Goal: Information Seeking & Learning: Check status

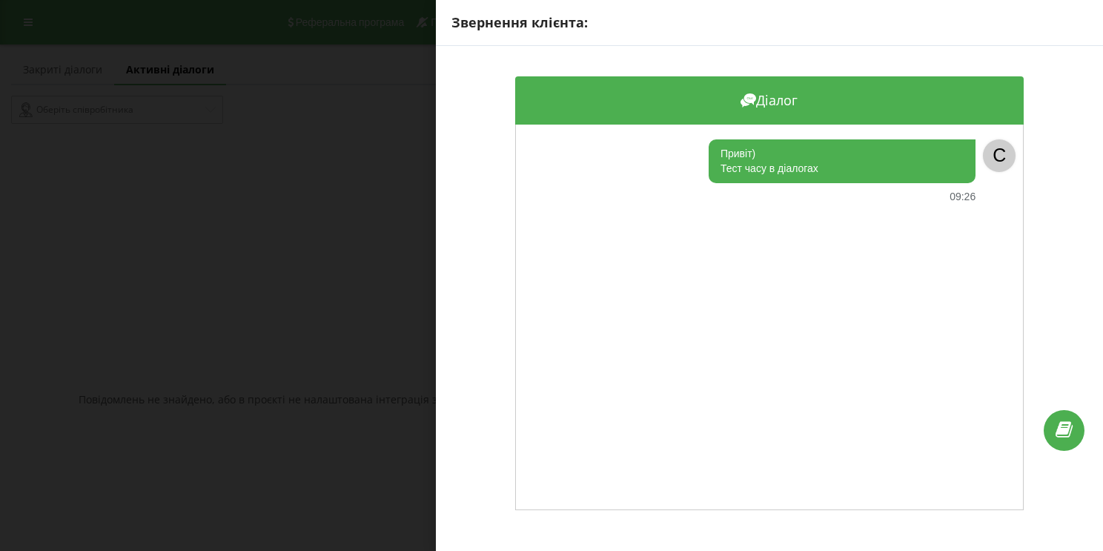
click at [329, 187] on div "Звернення клієнта: Діалог Привіт) Тест часу в діалогах 09:26 C" at bounding box center [551, 275] width 1103 height 551
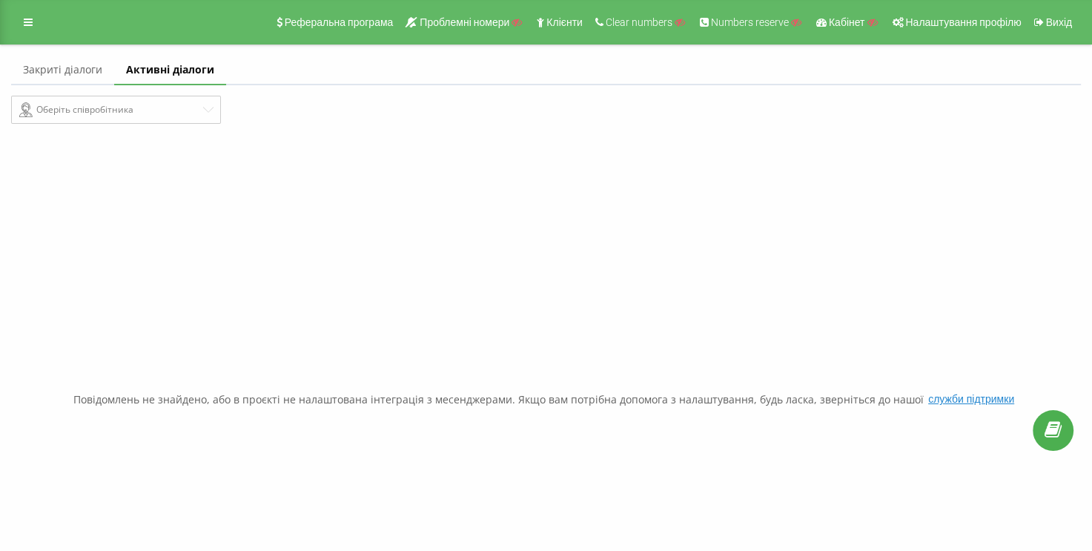
click at [76, 77] on link "Закриті діалоги" at bounding box center [62, 71] width 103 height 30
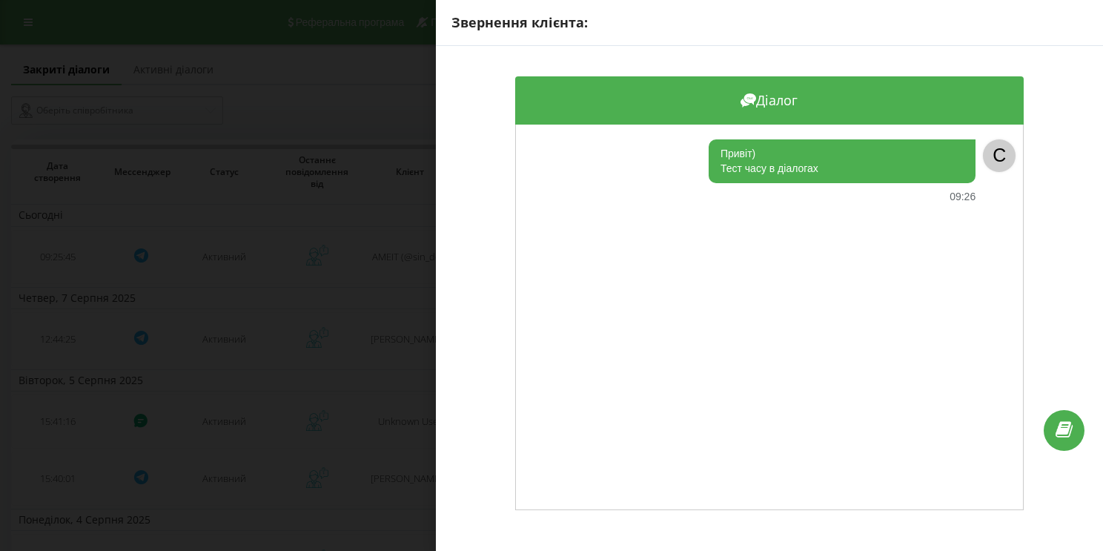
click at [307, 158] on div "Звернення клієнта: Діалог Привіт) Тест часу в діалогах 09:26 C" at bounding box center [551, 275] width 1103 height 551
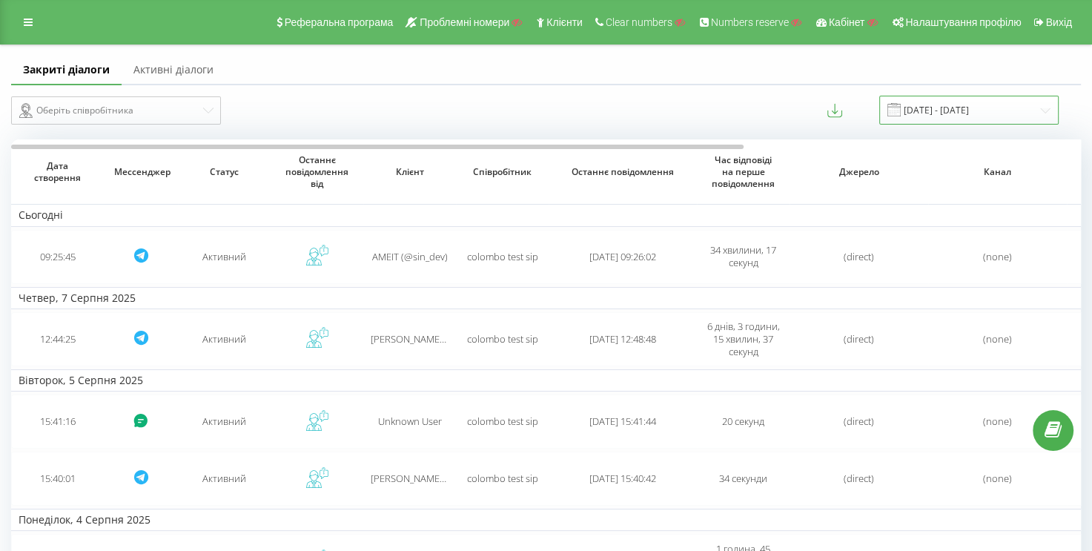
click at [943, 105] on input "22.07.2025 - 22.08.2025" at bounding box center [968, 110] width 179 height 29
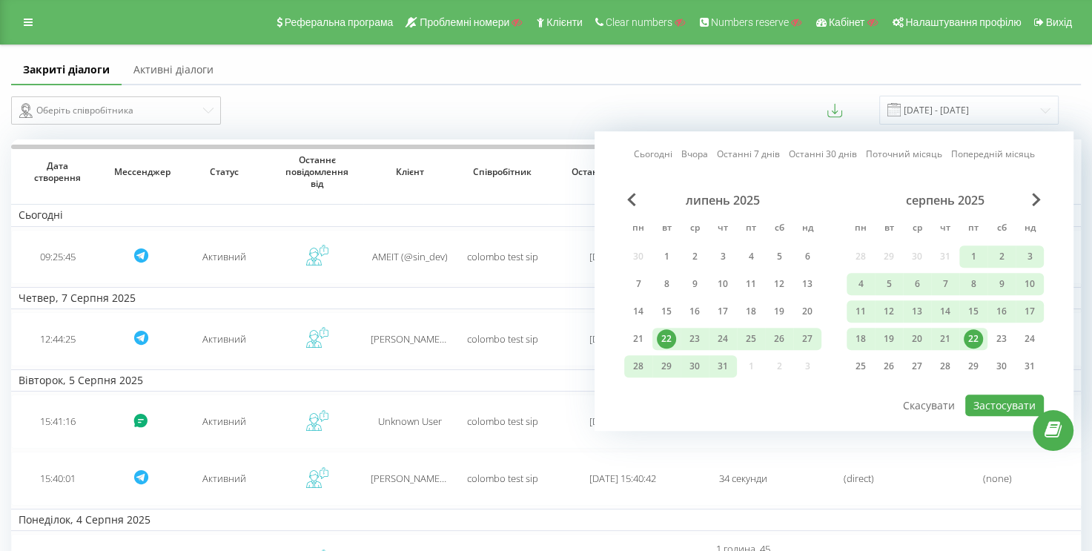
click at [969, 331] on div "22" at bounding box center [973, 338] width 19 height 19
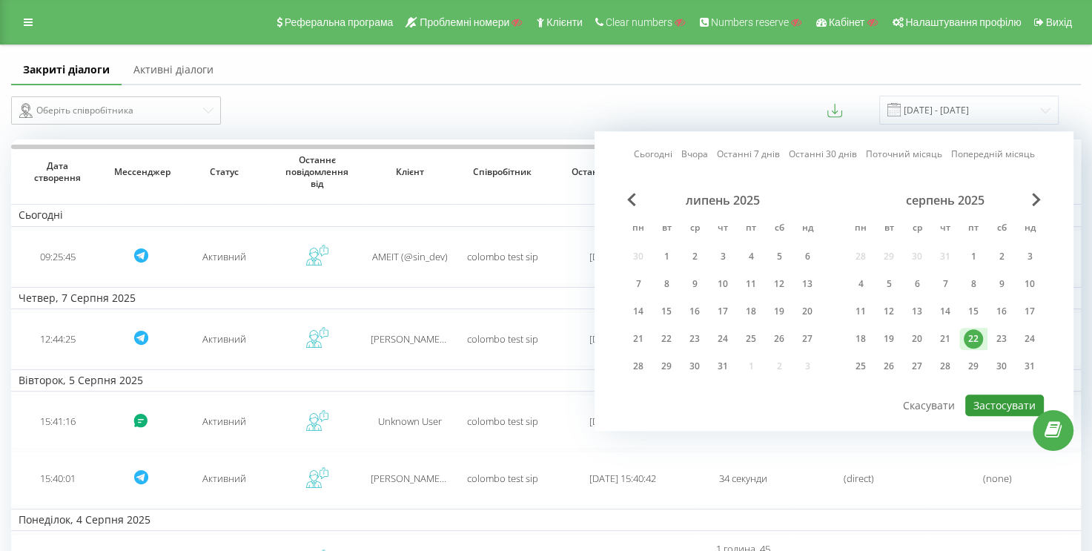
click at [999, 403] on button "Застосувати" at bounding box center [1004, 405] width 79 height 22
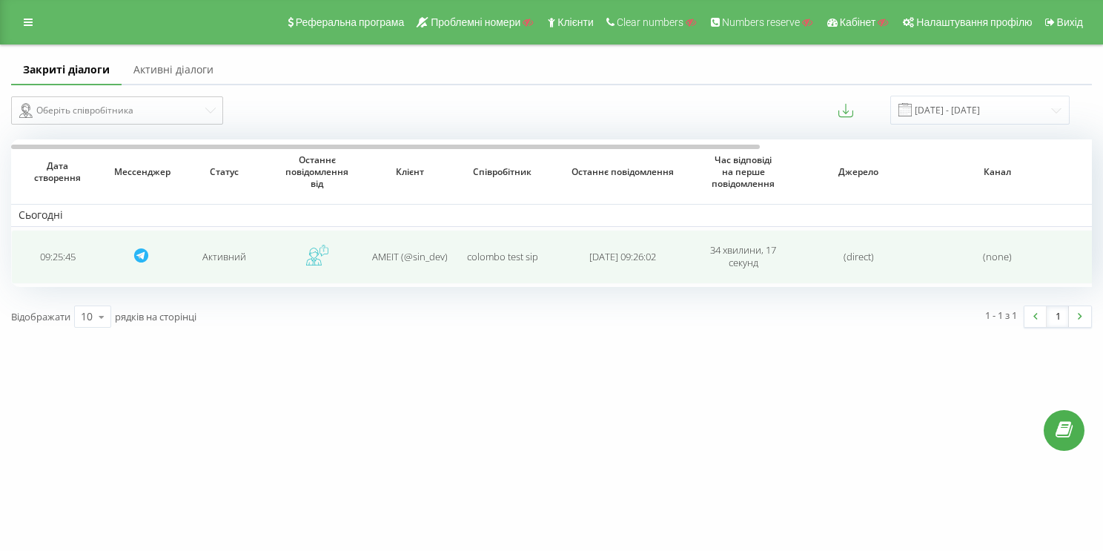
click at [73, 251] on td "09:25:45" at bounding box center [57, 257] width 93 height 54
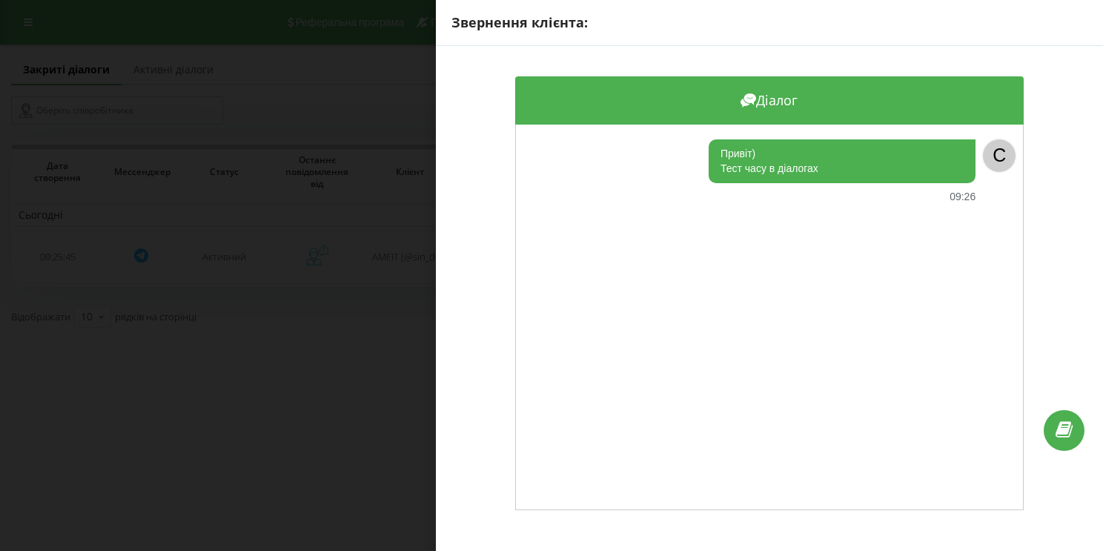
click at [362, 118] on div "Звернення клієнта: Діалог Привіт) Тест часу в діалогах 09:26 C" at bounding box center [551, 275] width 1103 height 551
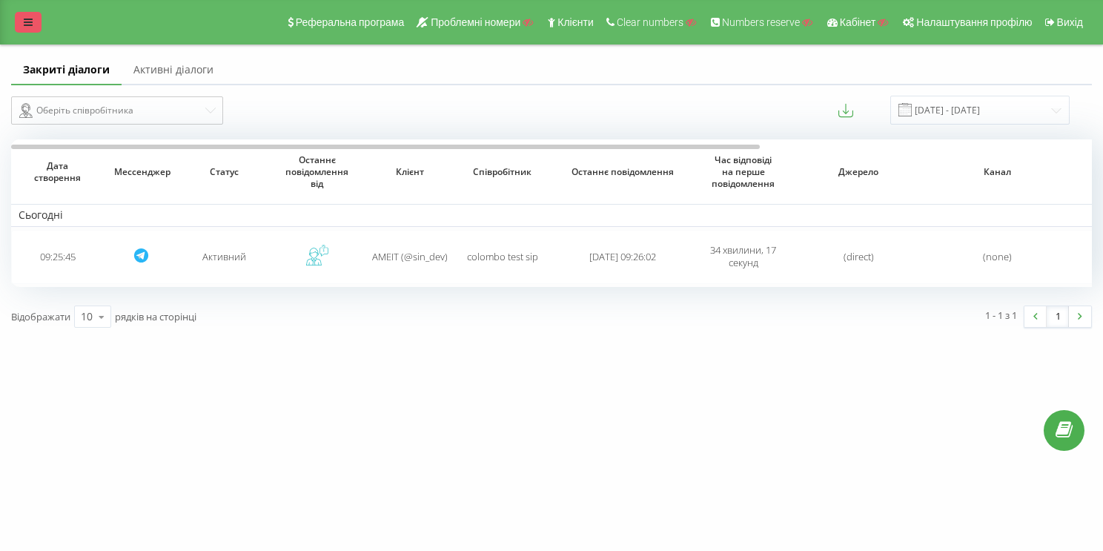
click at [22, 19] on link at bounding box center [28, 22] width 27 height 21
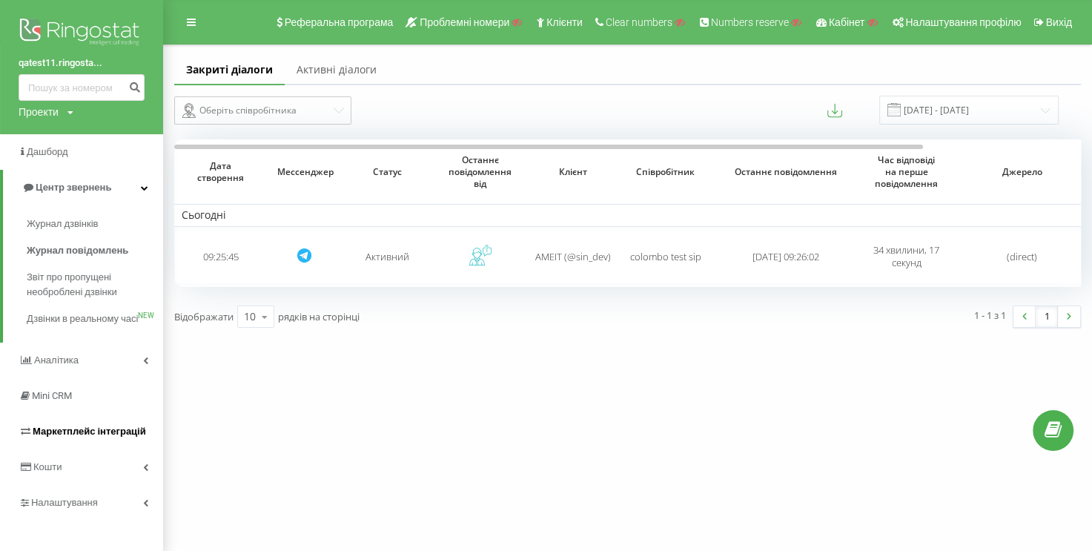
scroll to position [21, 0]
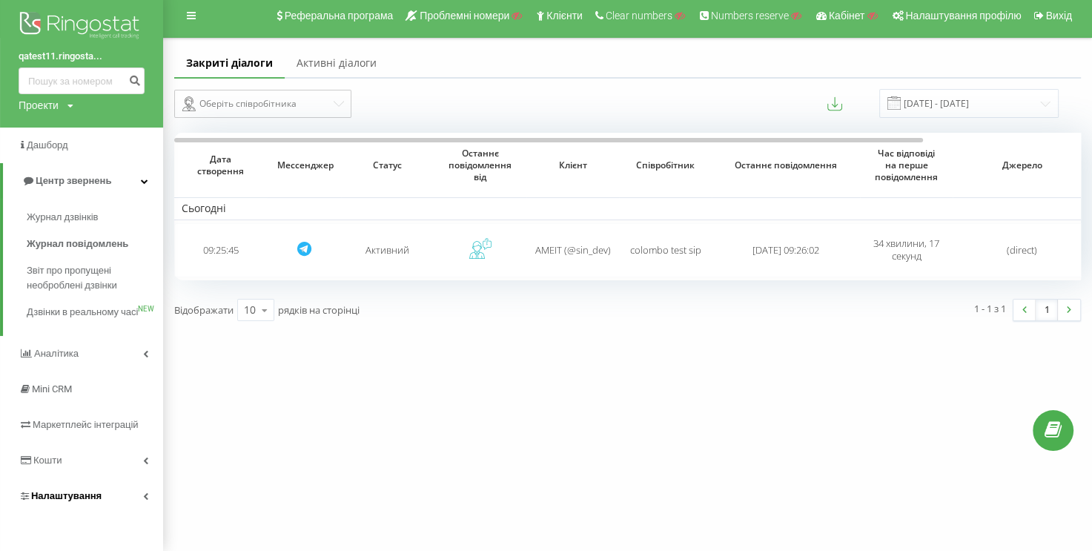
click at [133, 487] on link "Налаштування" at bounding box center [81, 496] width 163 height 36
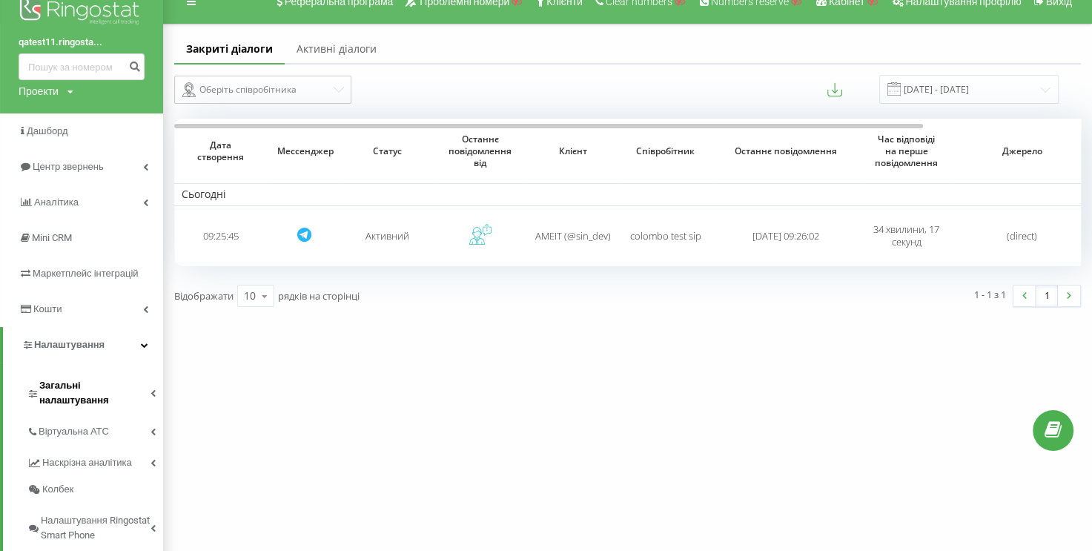
click at [121, 380] on span "Загальні налаштування" at bounding box center [94, 393] width 111 height 30
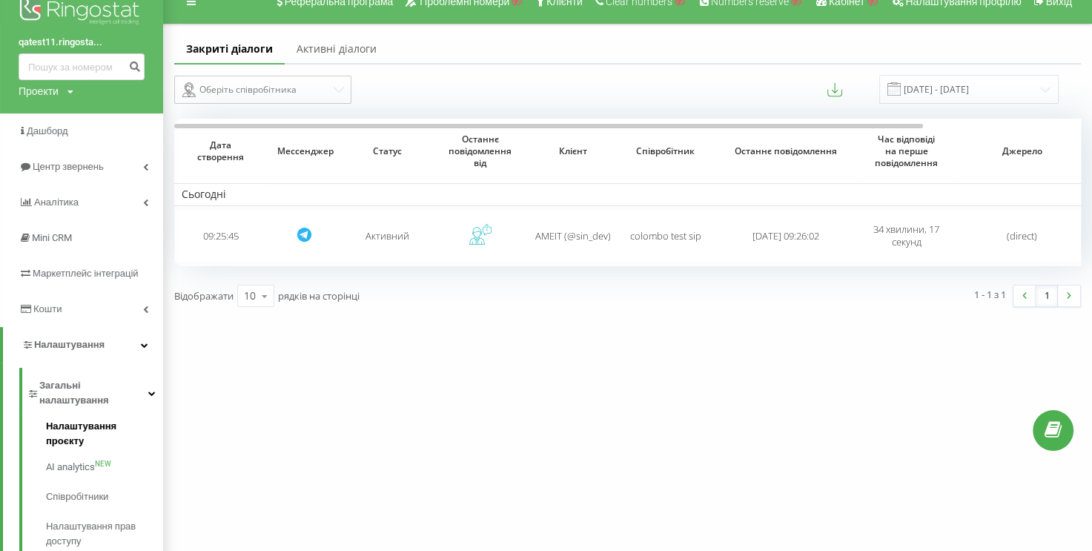
click at [108, 419] on span "Налаштування проєкту" at bounding box center [101, 434] width 110 height 30
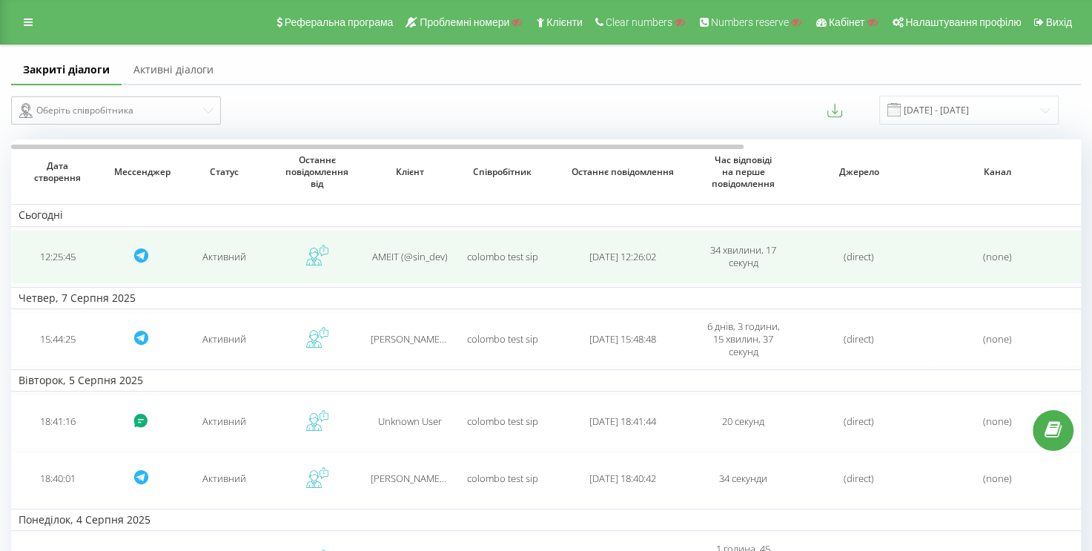
click at [65, 254] on td "12:25:45" at bounding box center [57, 257] width 93 height 54
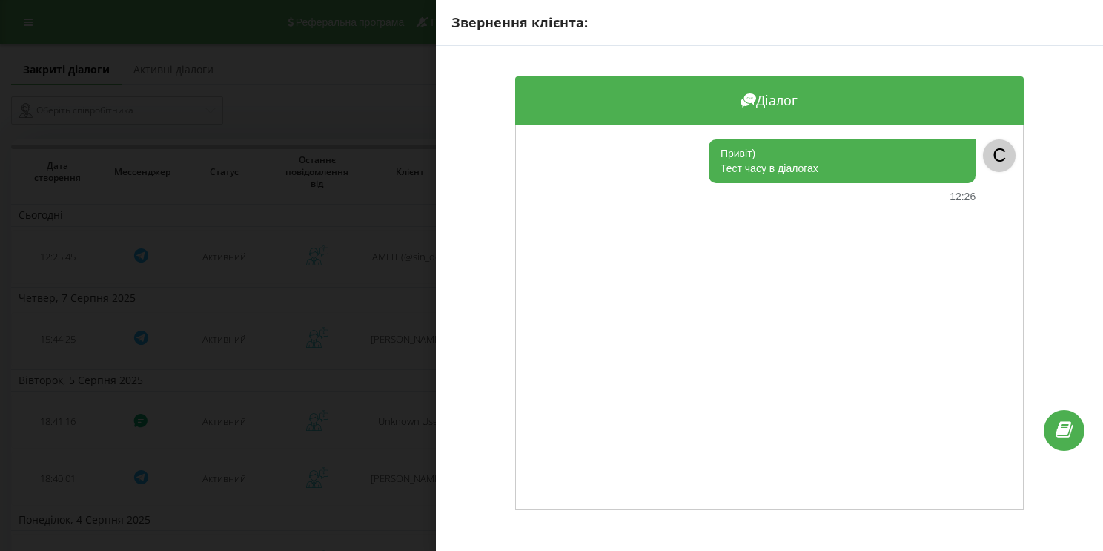
click at [92, 252] on div "Звернення клієнта: Діалог Привіт) Тест часу в діалогах 12:26 C" at bounding box center [551, 275] width 1103 height 551
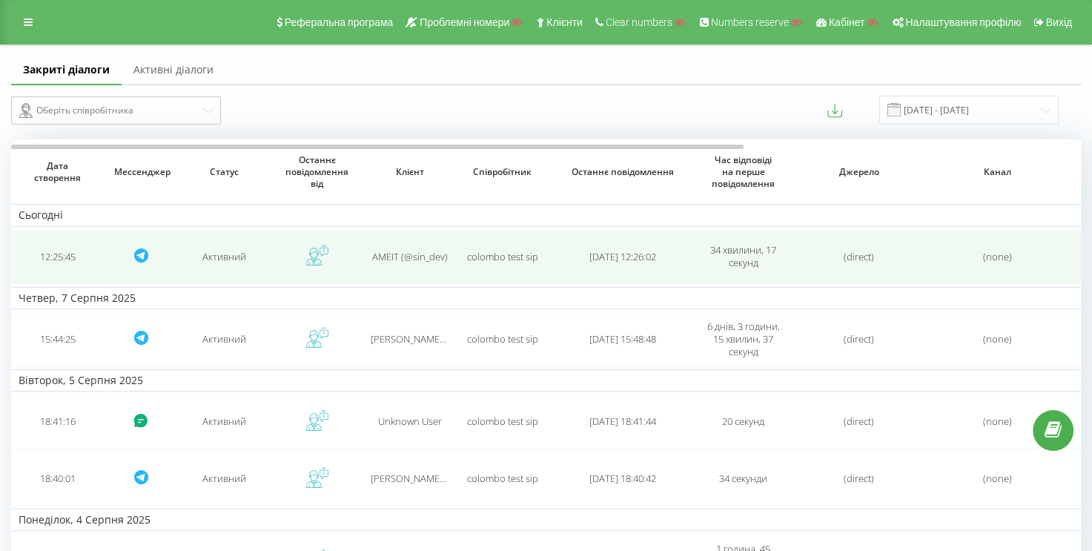
click at [70, 247] on td "12:25:45" at bounding box center [57, 257] width 93 height 54
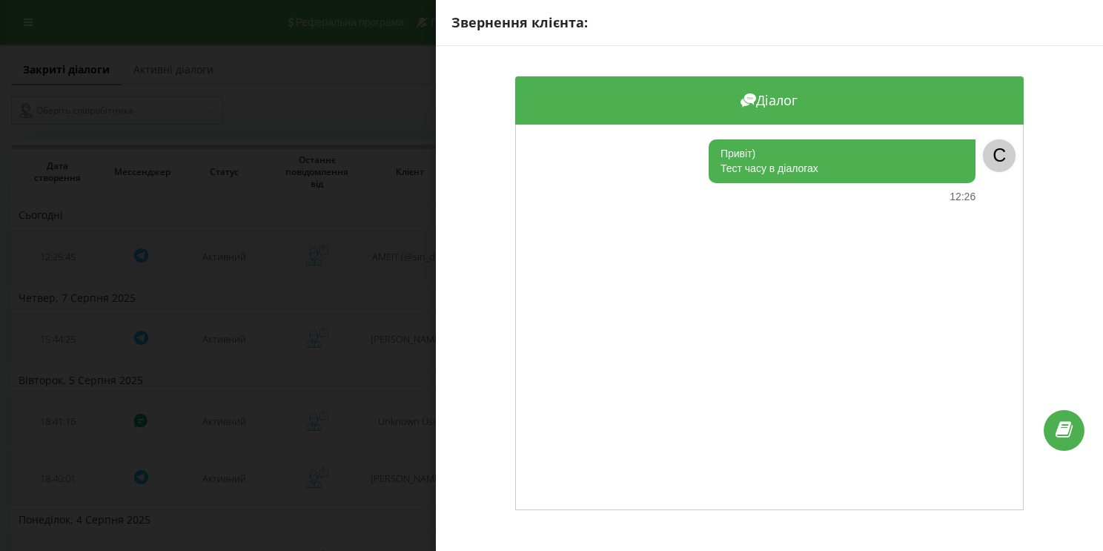
click at [70, 247] on div "Звернення клієнта: Діалог Привіт) Тест часу в діалогах 12:26 C" at bounding box center [551, 275] width 1103 height 551
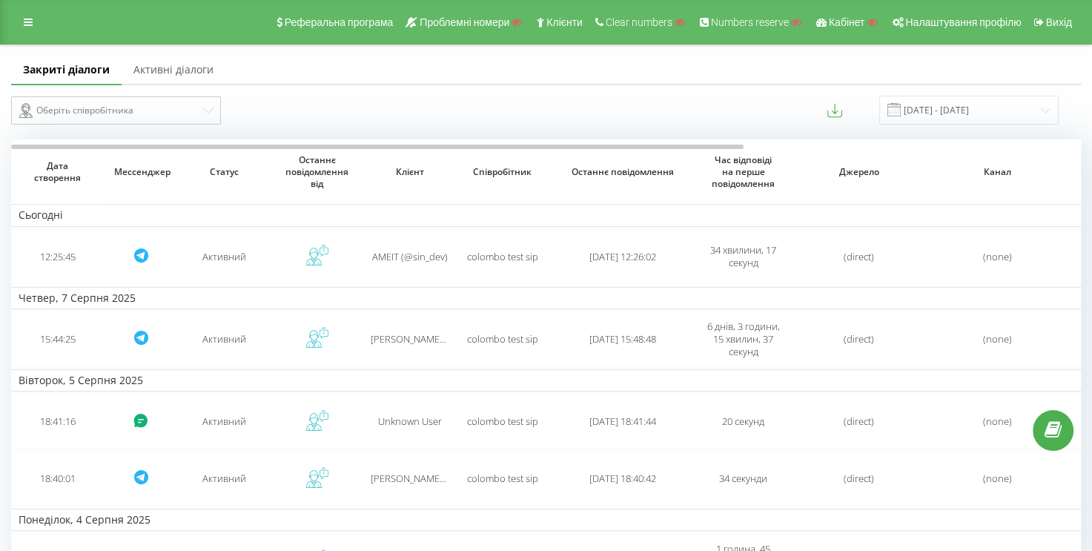
click at [171, 75] on link "Активні діалоги" at bounding box center [174, 71] width 104 height 30
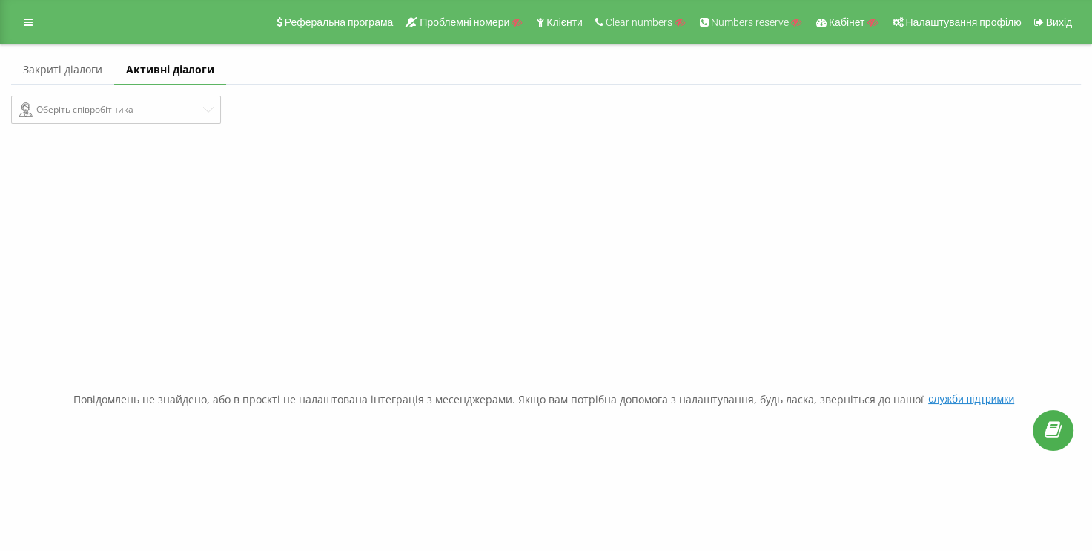
click at [71, 69] on link "Закриті діалоги" at bounding box center [62, 71] width 103 height 30
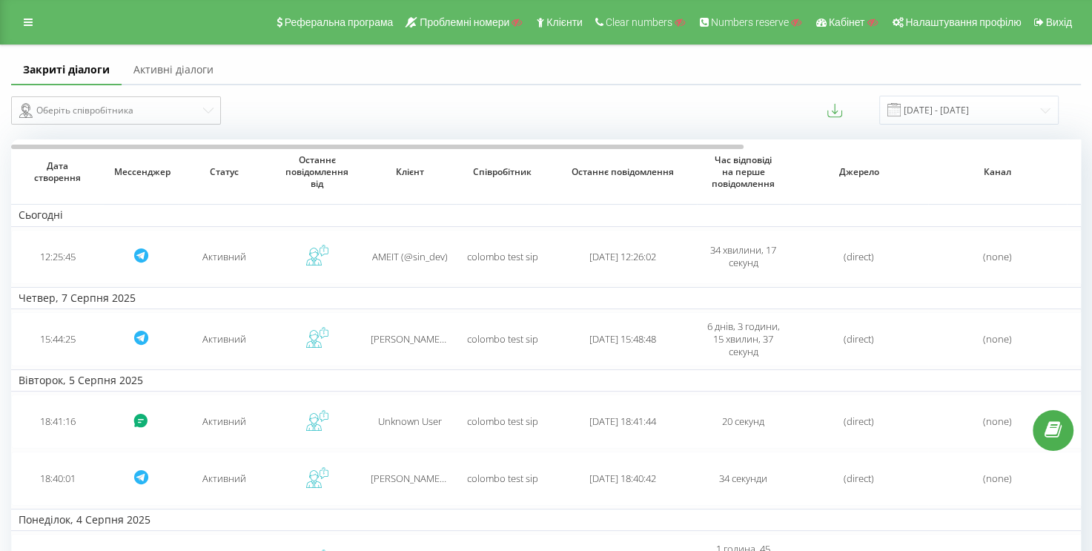
click at [146, 75] on link "Активні діалоги" at bounding box center [174, 71] width 104 height 30
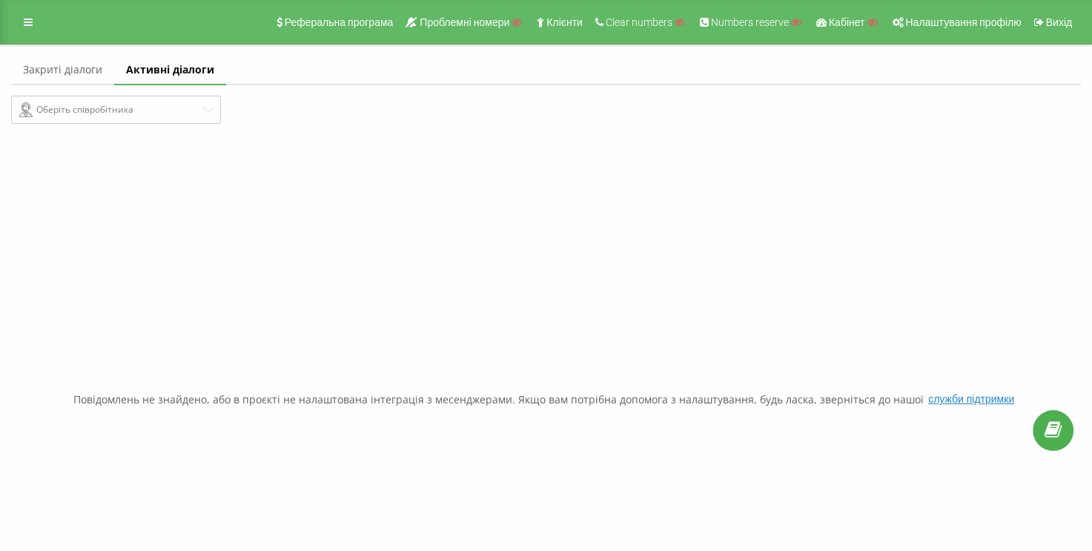
click at [90, 70] on link "Закриті діалоги" at bounding box center [62, 71] width 103 height 30
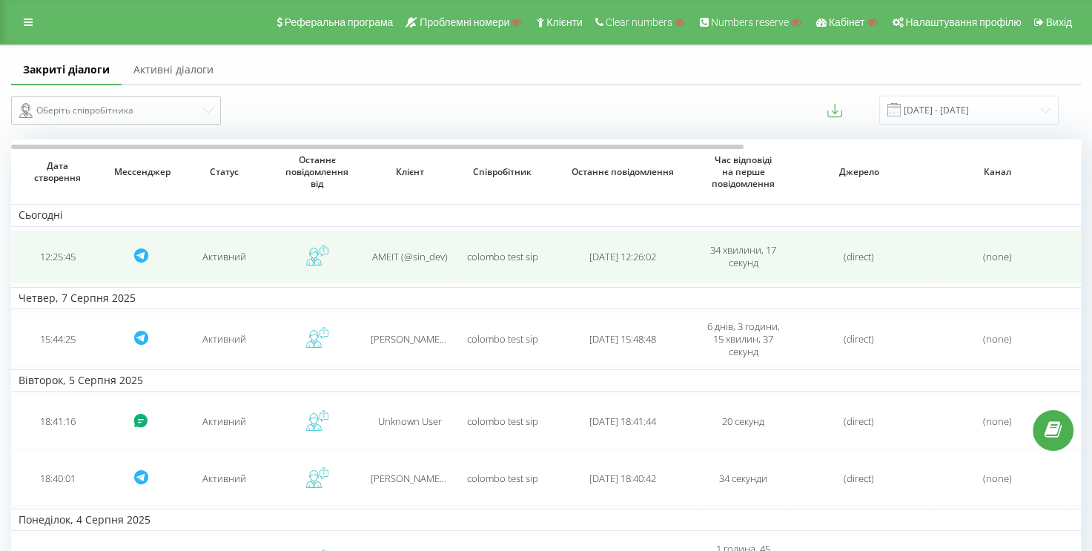
click at [60, 248] on td "12:25:45" at bounding box center [57, 257] width 93 height 54
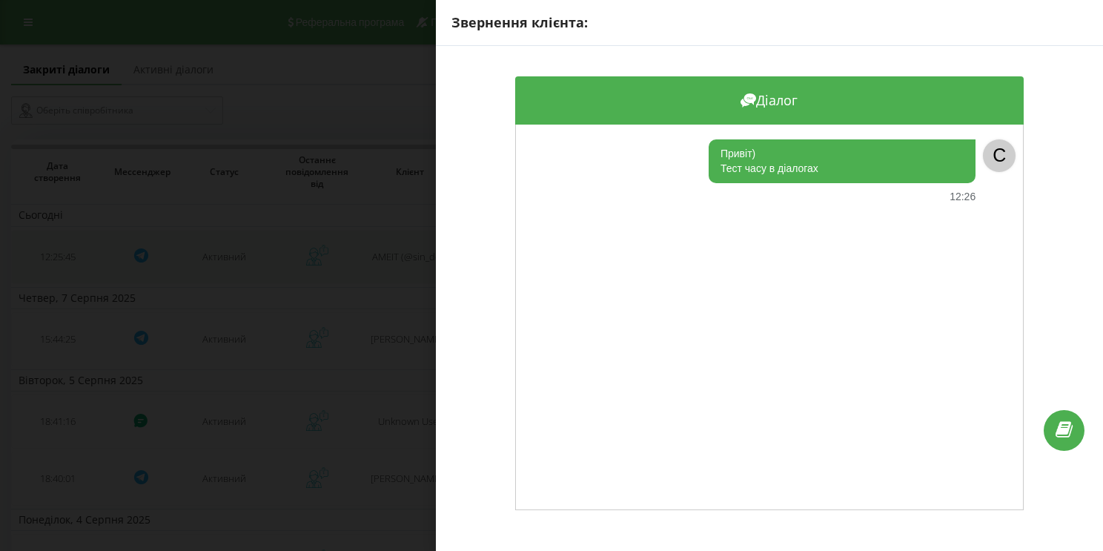
click at [60, 248] on div "Звернення клієнта: Діалог Привіт) Тест часу в діалогах 12:26 C" at bounding box center [551, 275] width 1103 height 551
